Goal: Check status: Check status

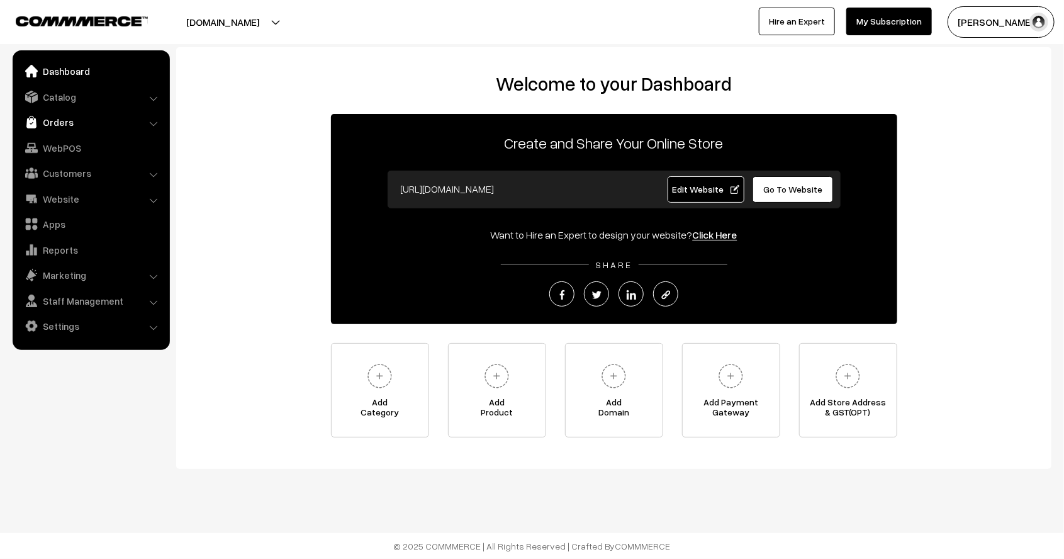
click at [72, 118] on link "Orders" at bounding box center [91, 122] width 150 height 23
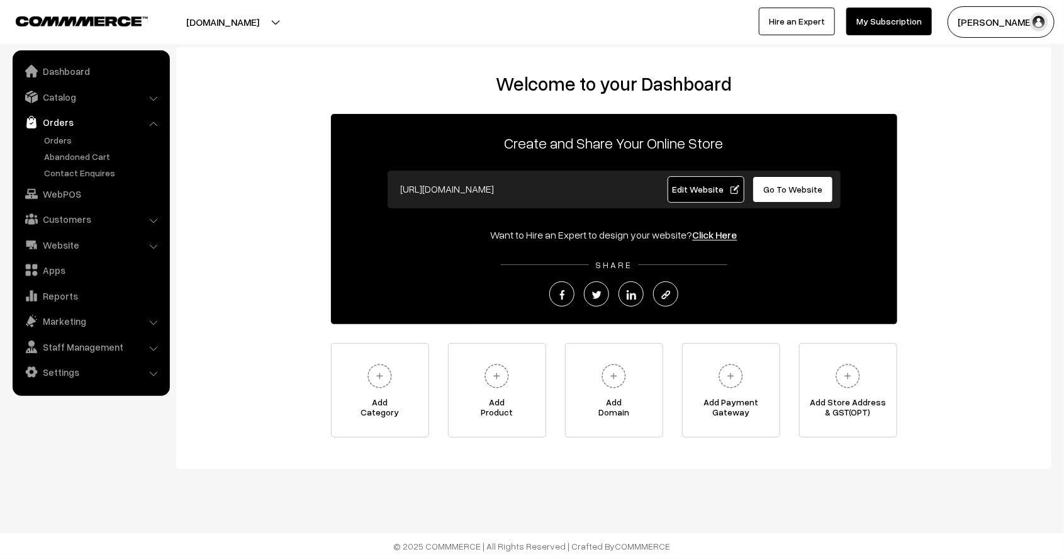
click at [65, 147] on ul "Orders" at bounding box center [91, 156] width 151 height 46
click at [65, 143] on link "Orders" at bounding box center [103, 139] width 125 height 13
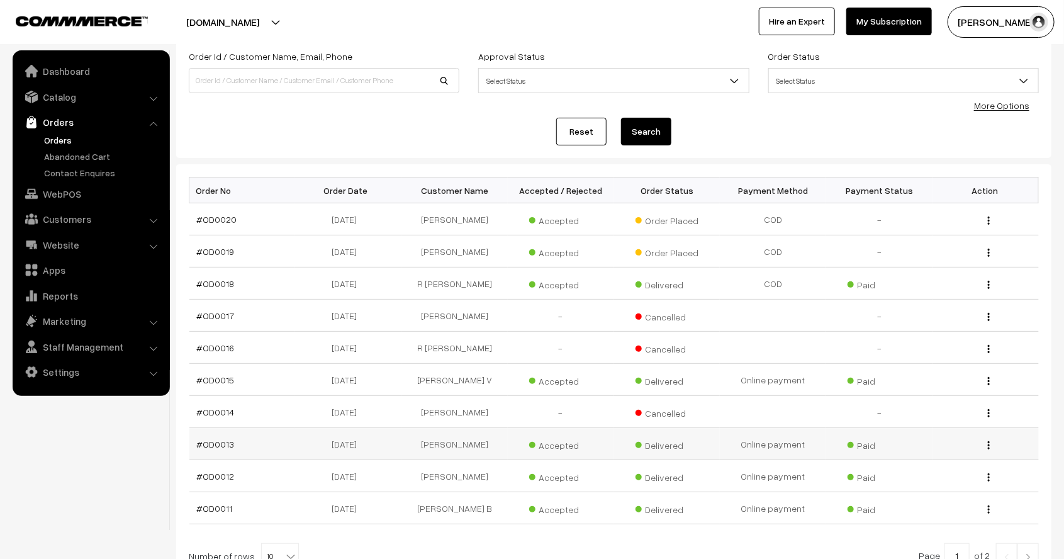
scroll to position [81, 0]
click at [202, 375] on link "#OD0015" at bounding box center [216, 378] width 38 height 11
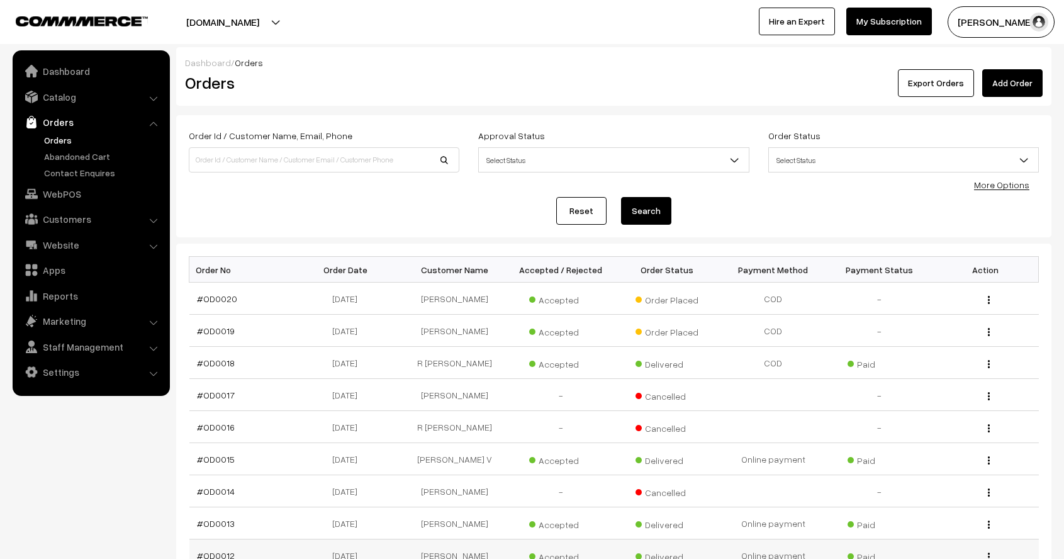
scroll to position [81, 0]
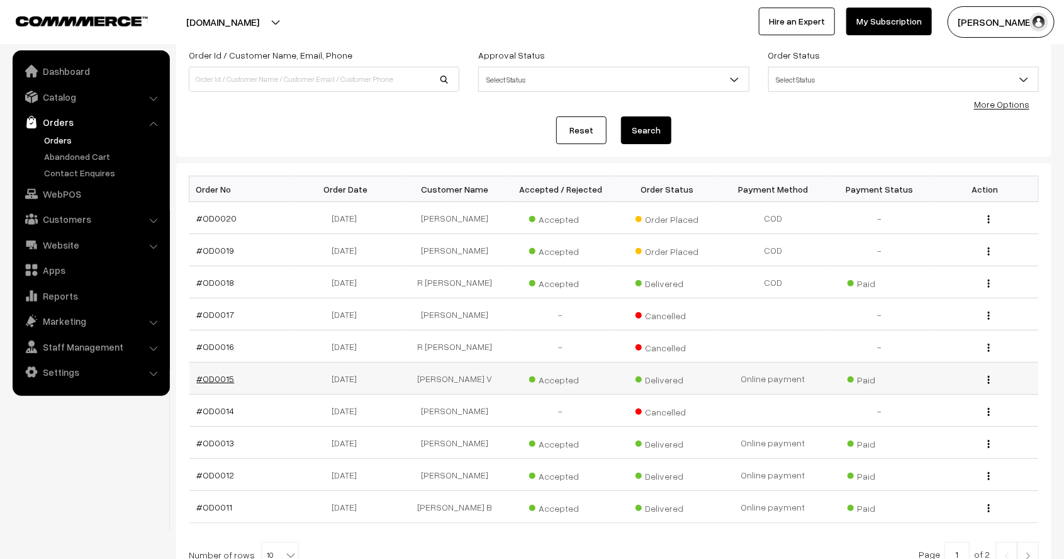
click at [225, 378] on link "#OD0015" at bounding box center [216, 378] width 38 height 11
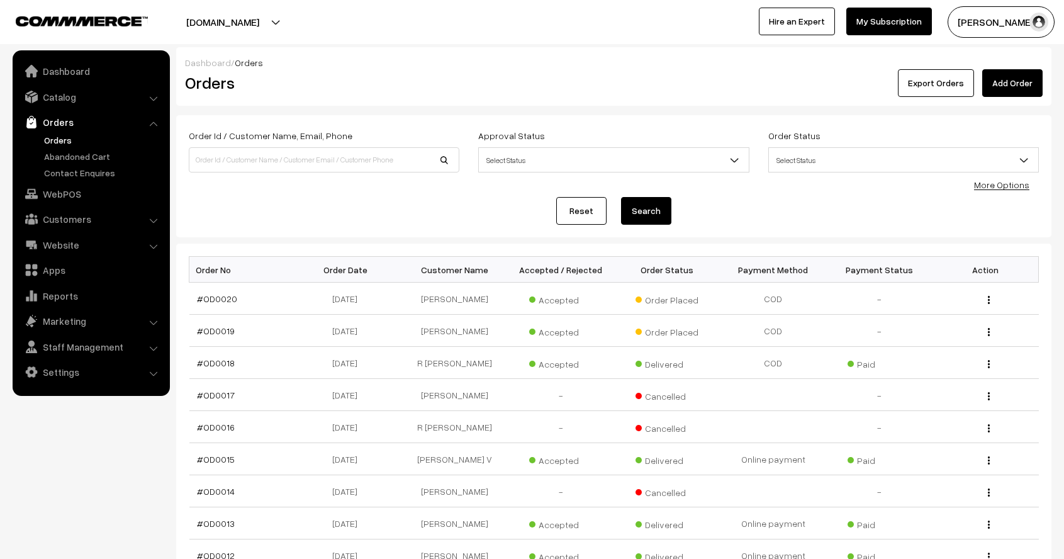
scroll to position [81, 0]
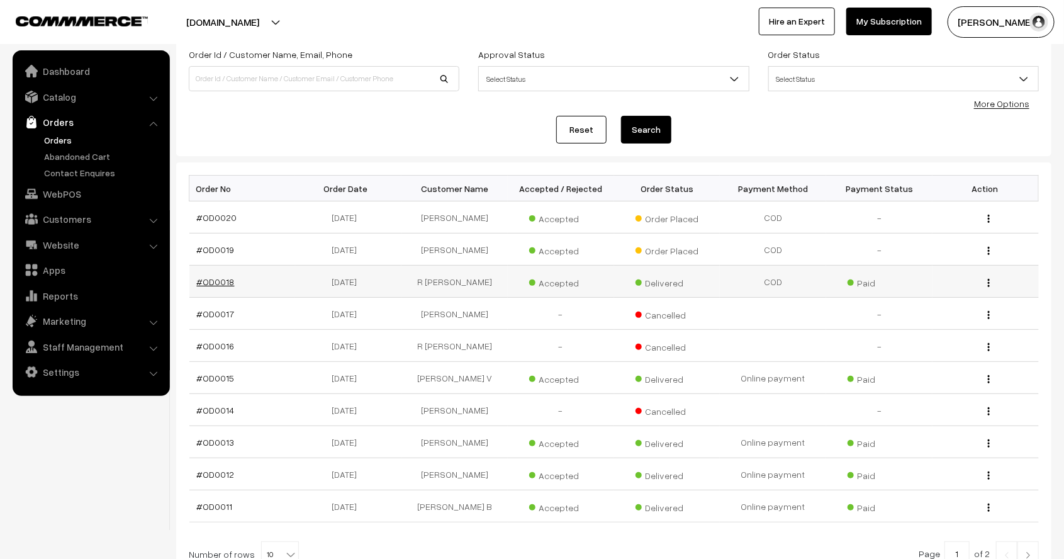
click at [217, 283] on link "#OD0018" at bounding box center [216, 281] width 38 height 11
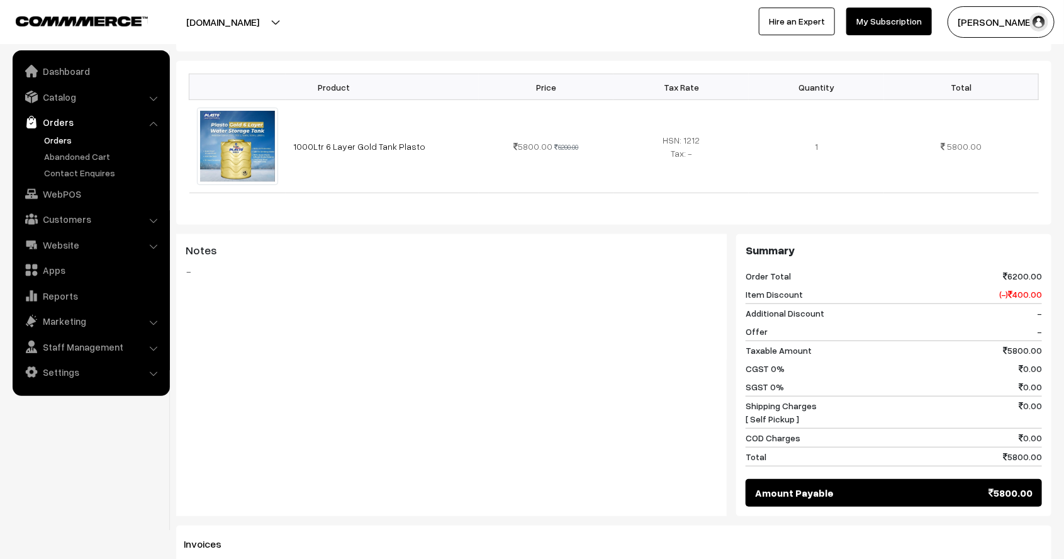
scroll to position [322, 0]
